Goal: Use online tool/utility: Utilize a website feature to perform a specific function

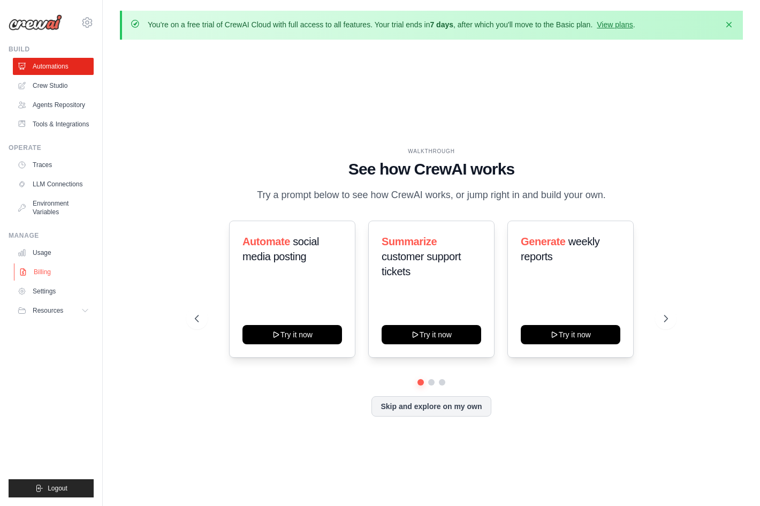
click at [48, 280] on link "Billing" at bounding box center [54, 271] width 81 height 17
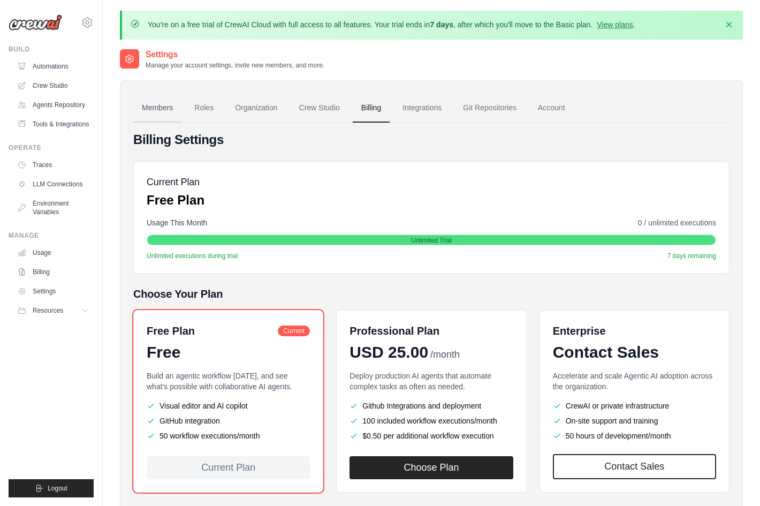
click at [154, 110] on link "Members" at bounding box center [157, 108] width 48 height 29
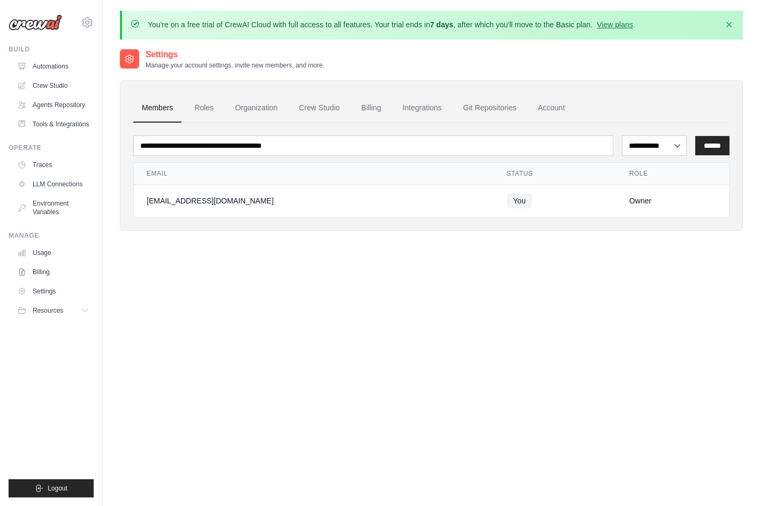
drag, startPoint x: 269, startPoint y: 200, endPoint x: 149, endPoint y: 210, distance: 119.7
click at [149, 210] on td "[EMAIL_ADDRESS][DOMAIN_NAME]" at bounding box center [314, 201] width 360 height 33
copy div "[EMAIL_ADDRESS][DOMAIN_NAME]"
click at [549, 104] on link "Account" at bounding box center [551, 108] width 44 height 29
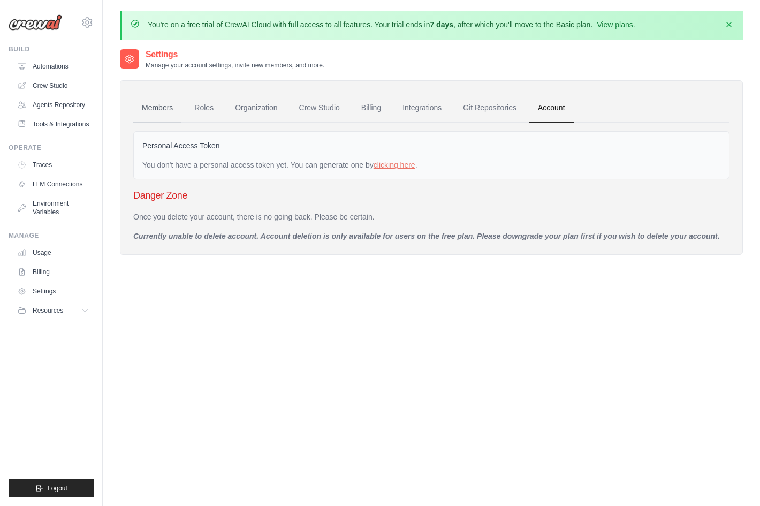
click at [157, 109] on link "Members" at bounding box center [157, 108] width 48 height 29
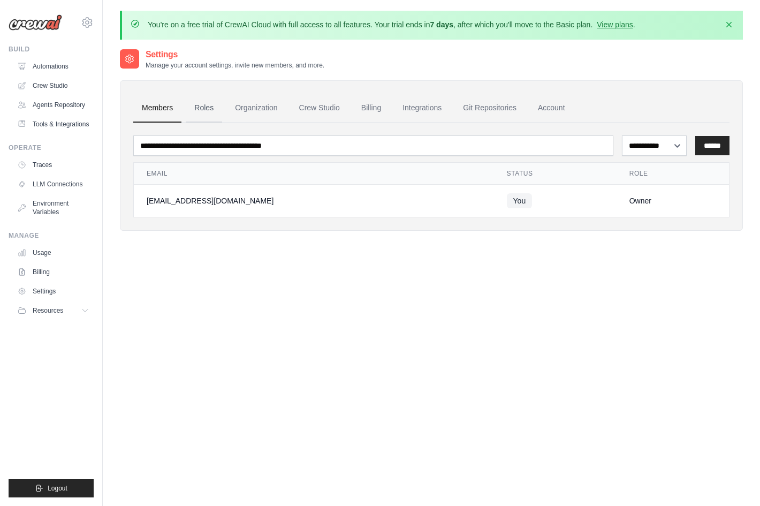
click at [201, 107] on link "Roles" at bounding box center [204, 108] width 36 height 29
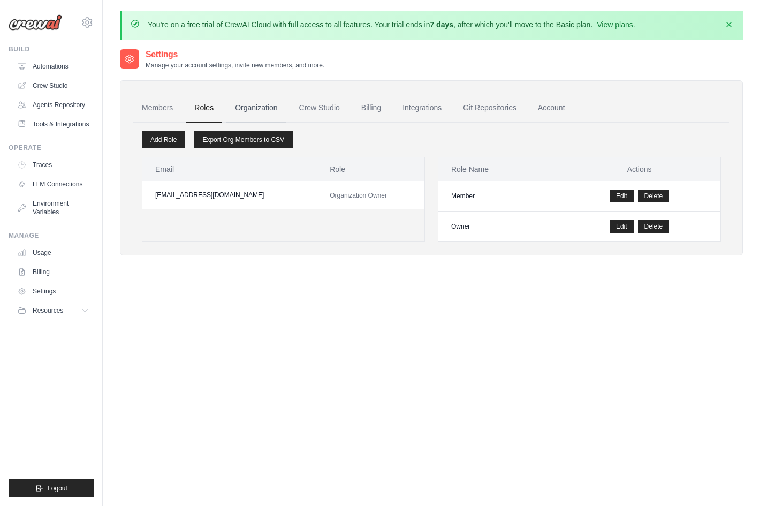
click at [248, 106] on link "Organization" at bounding box center [255, 108] width 59 height 29
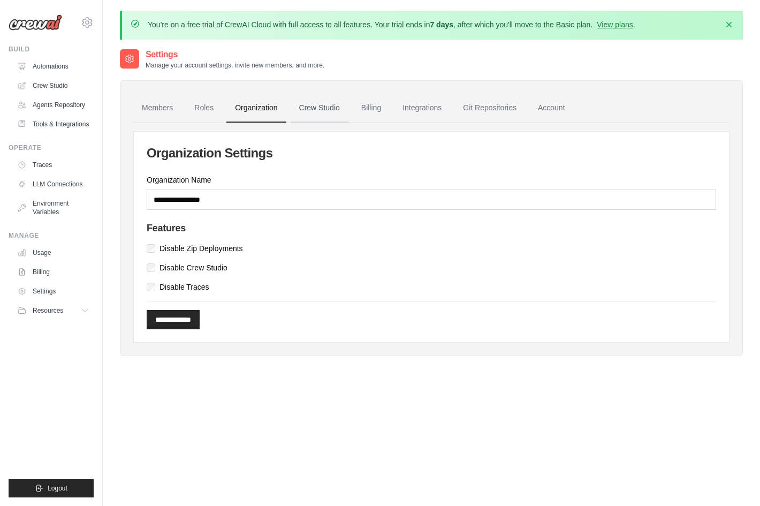
click at [309, 106] on link "Crew Studio" at bounding box center [320, 108] width 58 height 29
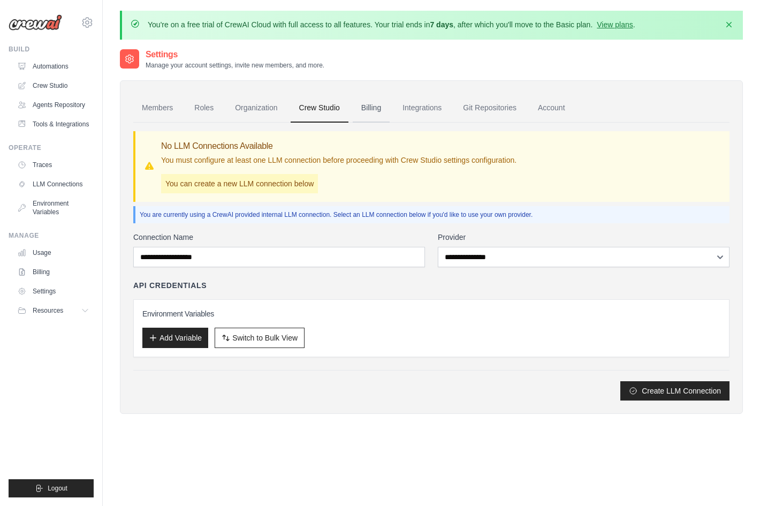
click at [371, 112] on link "Billing" at bounding box center [371, 108] width 37 height 29
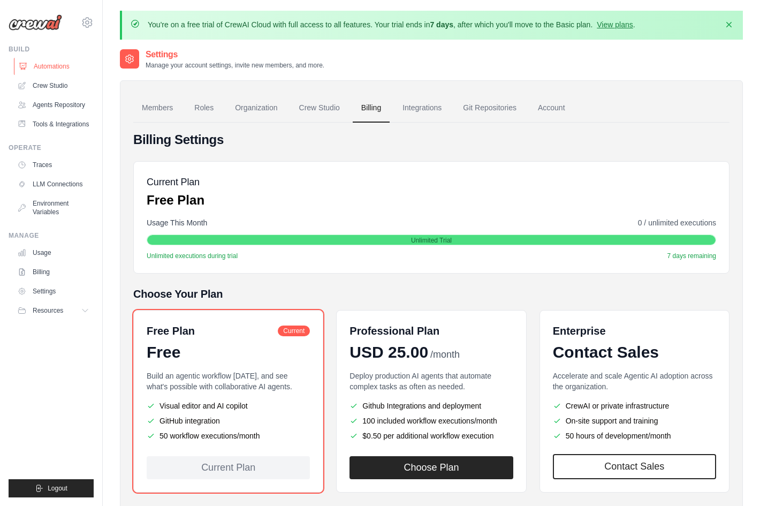
click at [48, 66] on link "Automations" at bounding box center [54, 66] width 81 height 17
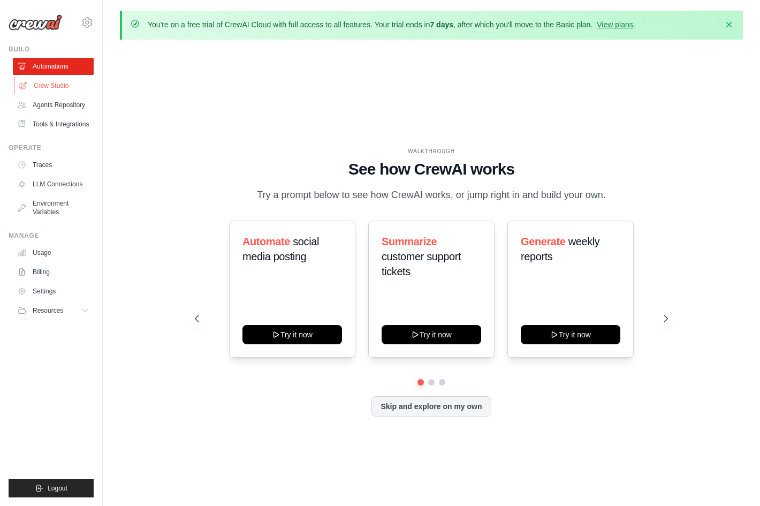
click at [59, 87] on link "Crew Studio" at bounding box center [54, 85] width 81 height 17
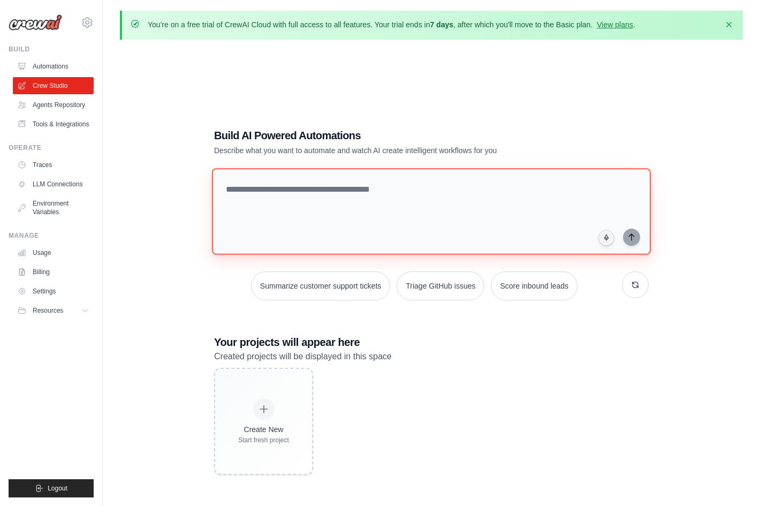
click at [244, 186] on textarea at bounding box center [431, 211] width 439 height 87
type textarea "**********"
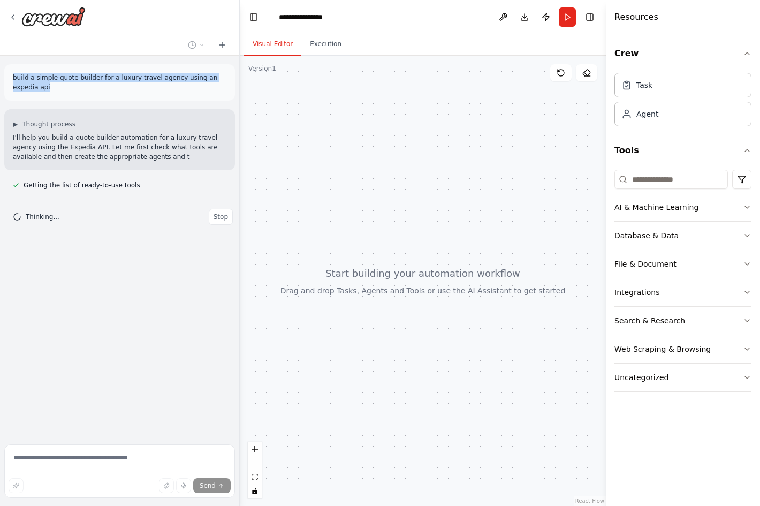
drag, startPoint x: 25, startPoint y: 85, endPoint x: 5, endPoint y: 74, distance: 22.3
click at [5, 74] on div "build a simple quote builder for a luxury travel agency using an expedia api" at bounding box center [119, 82] width 231 height 36
copy p "build a simple quote builder for a luxury travel agency using an expedia api"
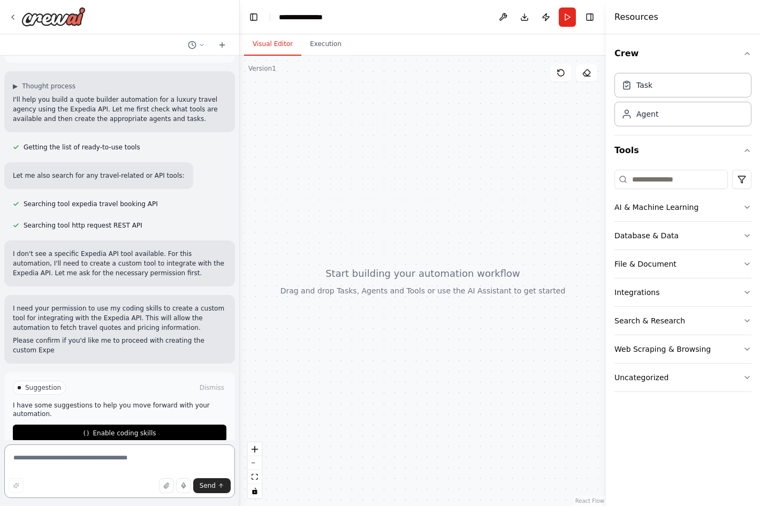
scroll to position [48, 0]
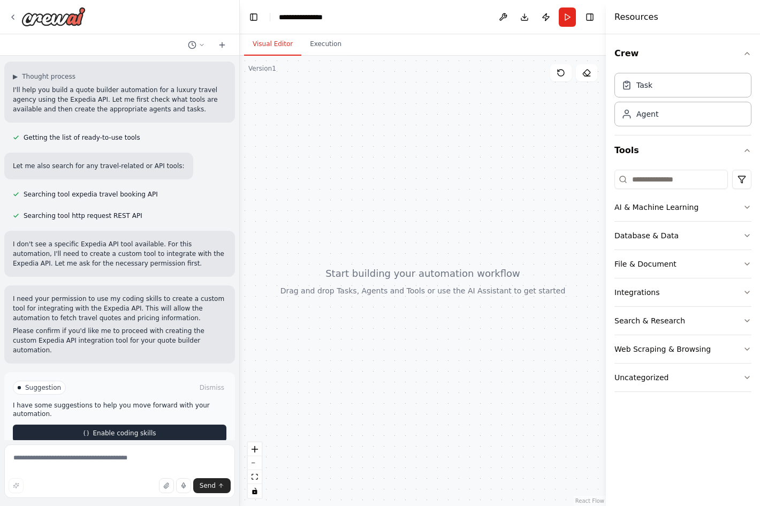
click at [97, 429] on span "Enable coding skills" at bounding box center [124, 433] width 63 height 9
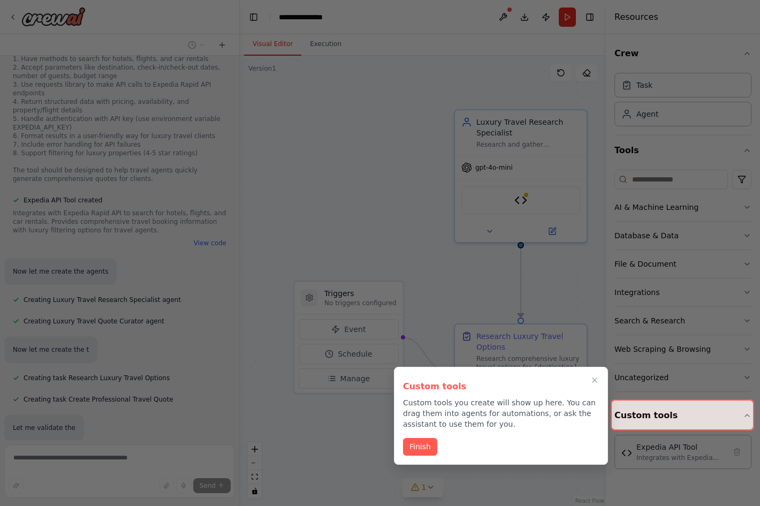
scroll to position [502, 0]
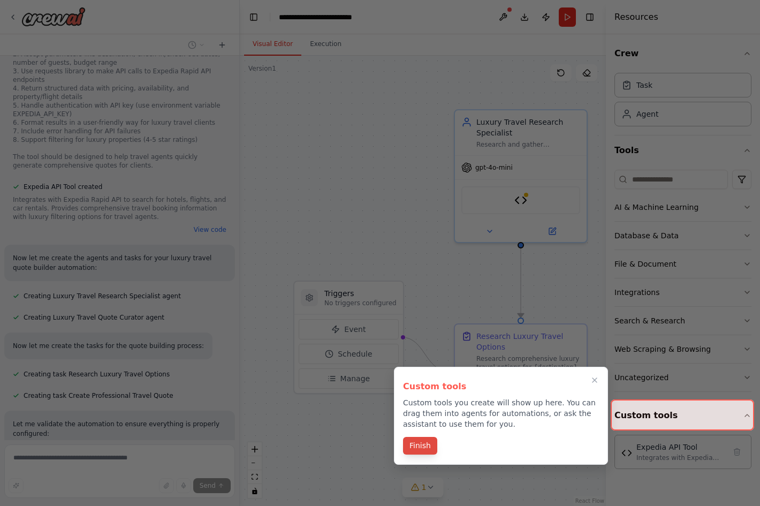
click at [415, 444] on button "Finish" at bounding box center [420, 446] width 34 height 18
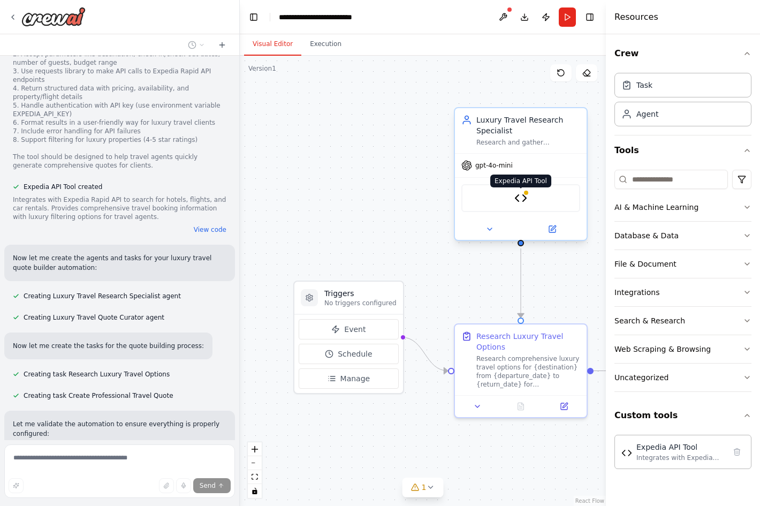
click at [519, 197] on img at bounding box center [520, 198] width 13 height 13
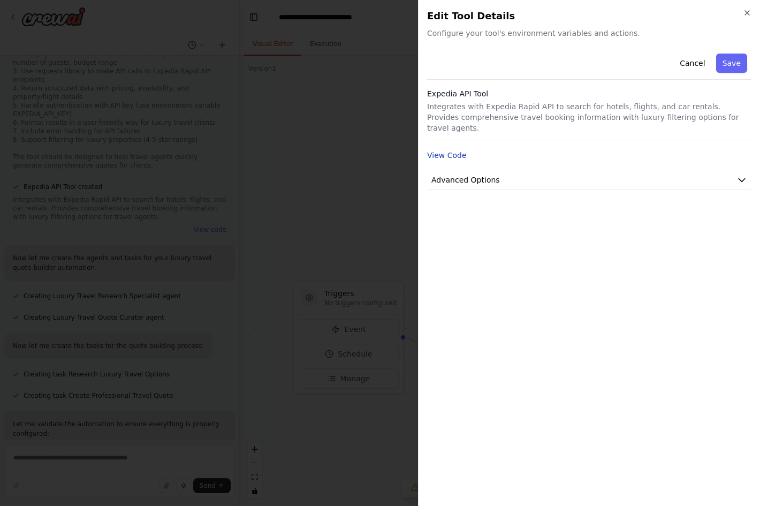
click at [459, 150] on button "View Code" at bounding box center [447, 155] width 40 height 11
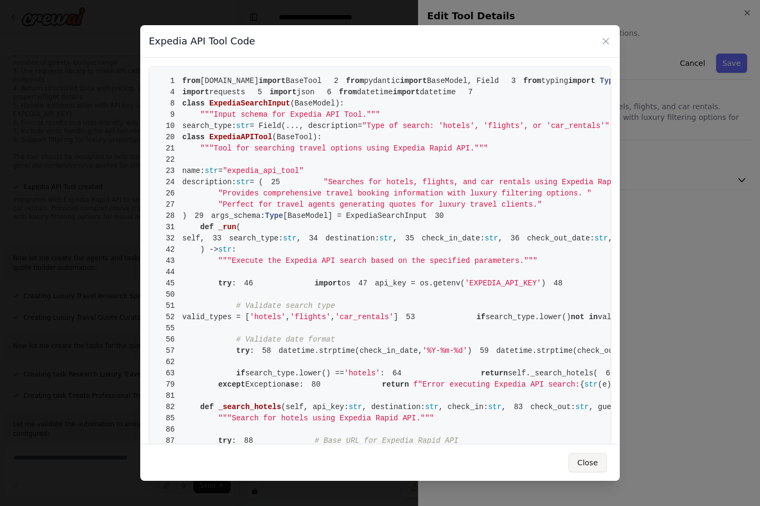
click at [584, 455] on button "Close" at bounding box center [587, 462] width 39 height 19
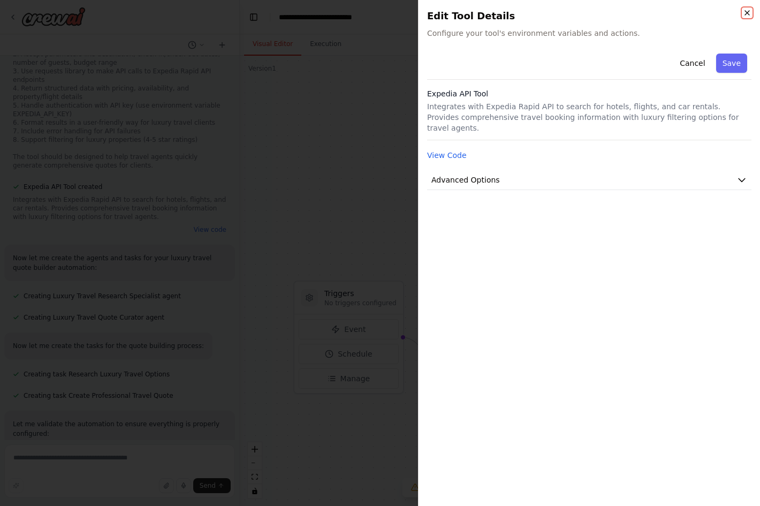
click at [748, 14] on icon "button" at bounding box center [747, 13] width 9 height 9
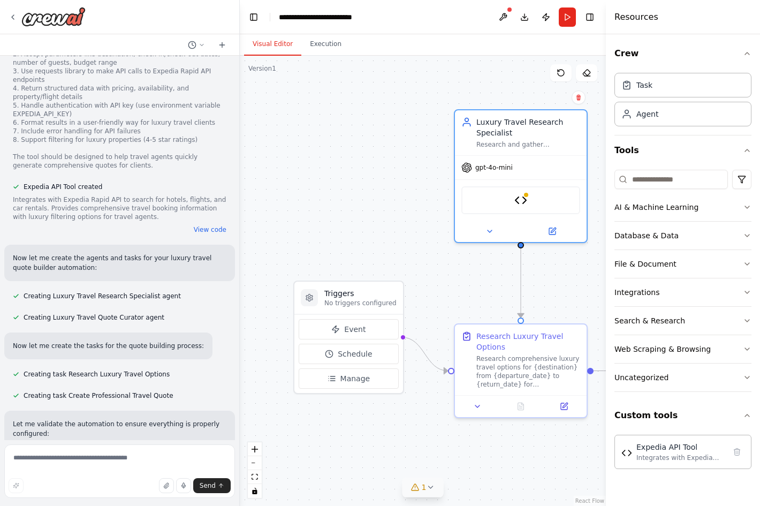
click at [424, 491] on span "1" at bounding box center [424, 487] width 5 height 11
click at [522, 442] on div ".deletable-edge-delete-btn { width: 20px; height: 20px; border: 0px solid #ffff…" at bounding box center [423, 281] width 366 height 450
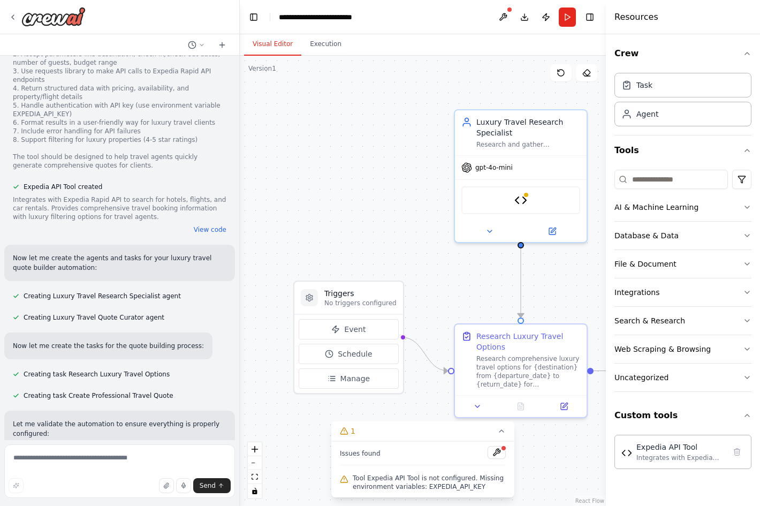
click at [411, 227] on div ".deletable-edge-delete-btn { width: 20px; height: 20px; border: 0px solid #ffff…" at bounding box center [423, 281] width 366 height 450
click at [11, 18] on icon at bounding box center [13, 17] width 9 height 9
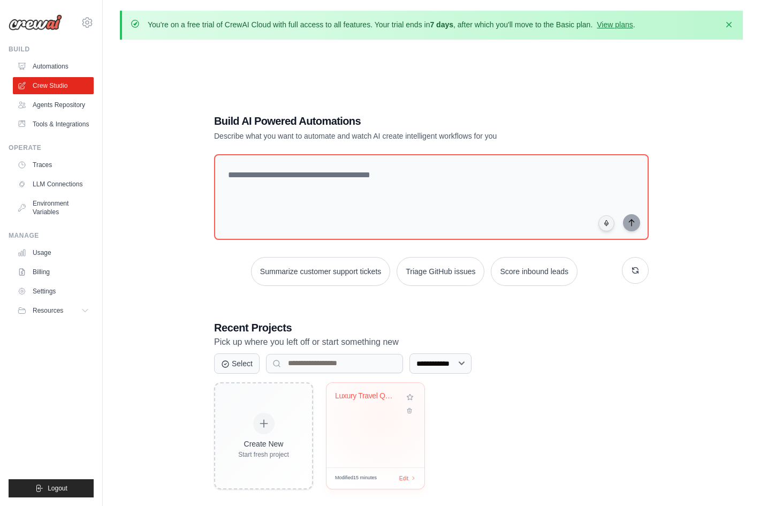
click at [381, 414] on div "Luxury Travel Quote Builder" at bounding box center [376, 425] width 98 height 85
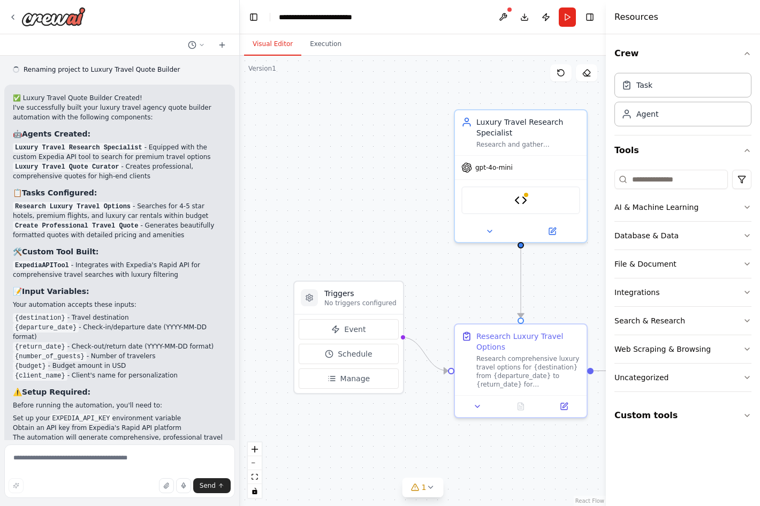
scroll to position [961, 0]
click at [325, 331] on button "Event" at bounding box center [349, 329] width 100 height 20
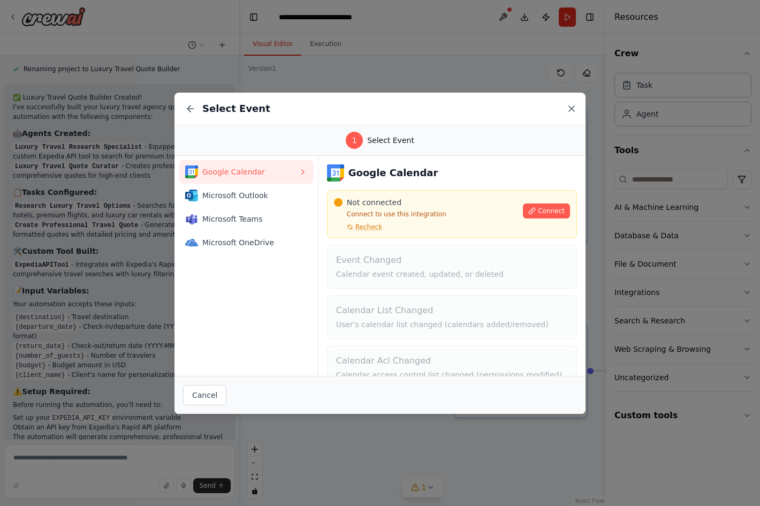
click at [575, 110] on icon at bounding box center [571, 108] width 11 height 11
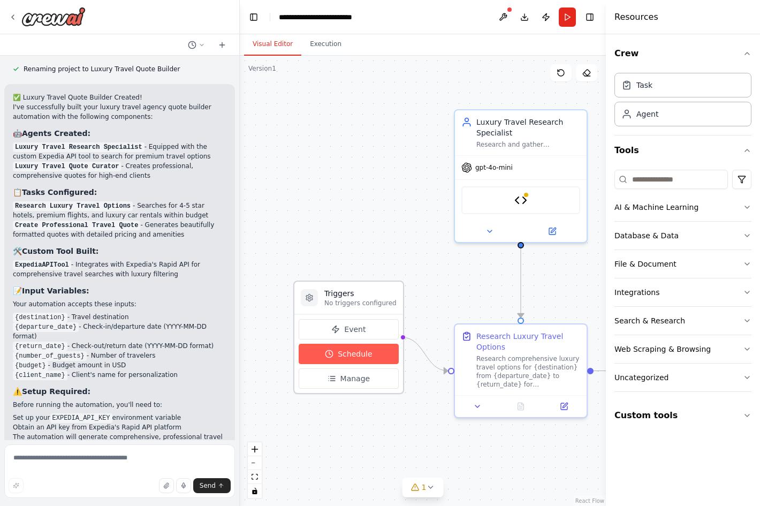
click at [351, 356] on span "Schedule" at bounding box center [355, 353] width 34 height 11
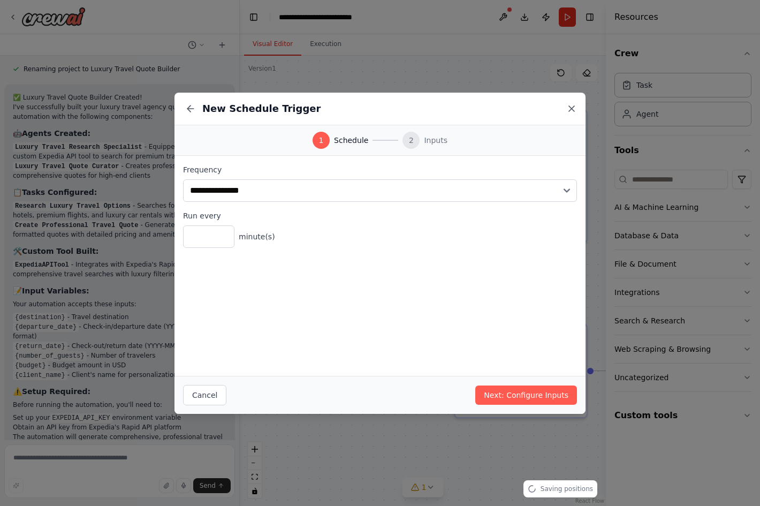
click at [574, 109] on icon at bounding box center [571, 108] width 11 height 11
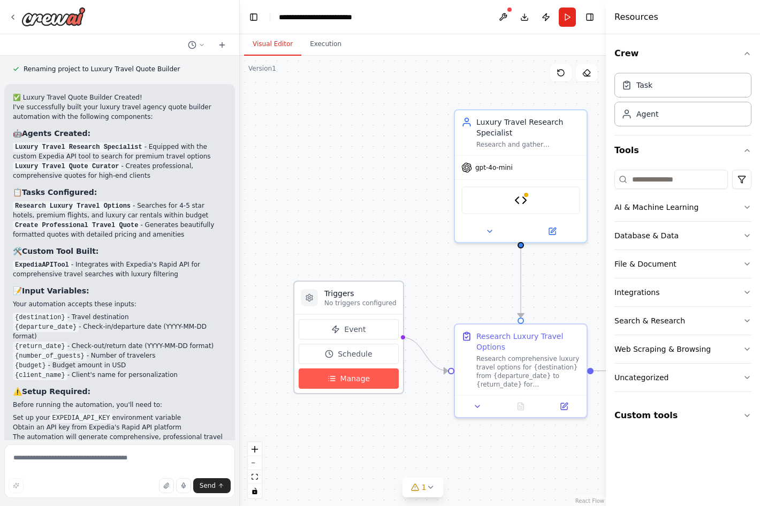
click at [348, 383] on span "Manage" at bounding box center [355, 378] width 30 height 11
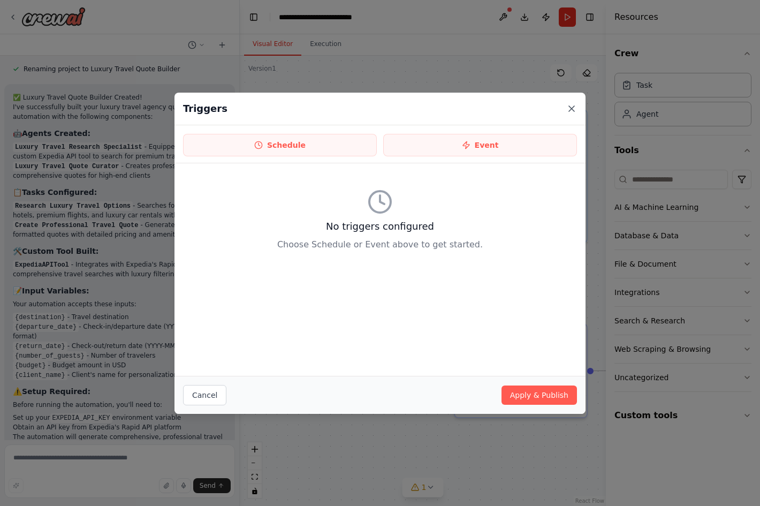
click at [570, 112] on icon at bounding box center [571, 108] width 11 height 11
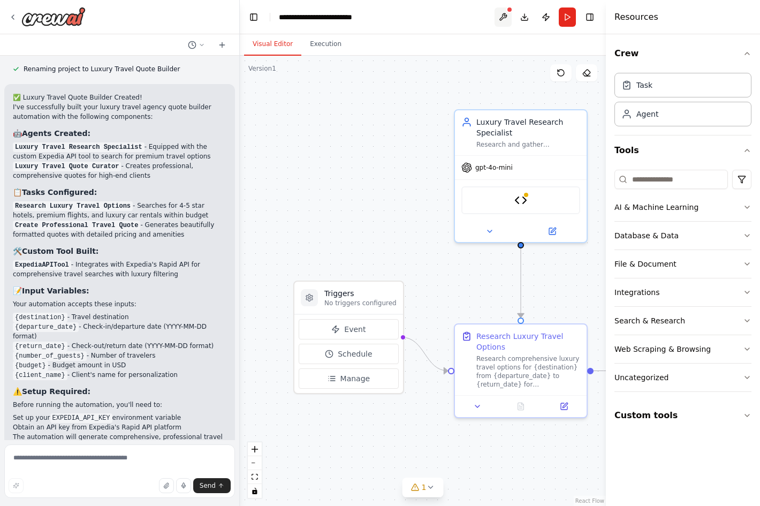
click at [501, 14] on button at bounding box center [503, 16] width 17 height 19
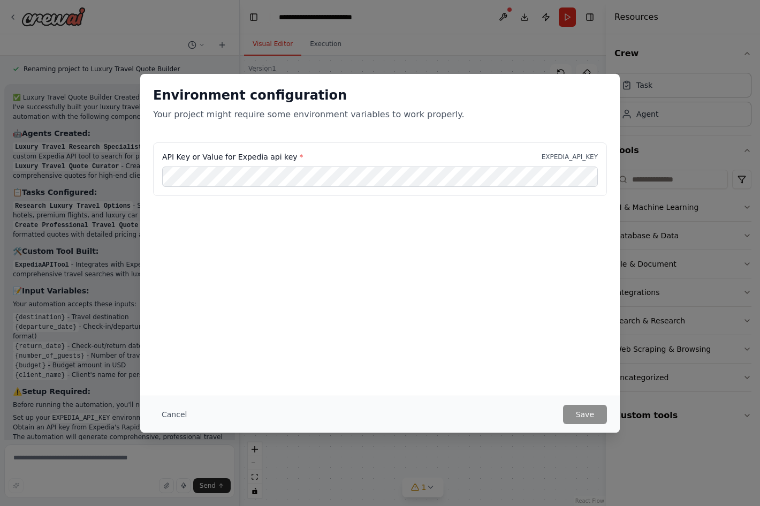
click at [385, 463] on div "Environment configuration Your project might require some environment variables…" at bounding box center [380, 253] width 760 height 506
click at [172, 415] on button "Cancel" at bounding box center [174, 414] width 42 height 19
